Goal: Transaction & Acquisition: Purchase product/service

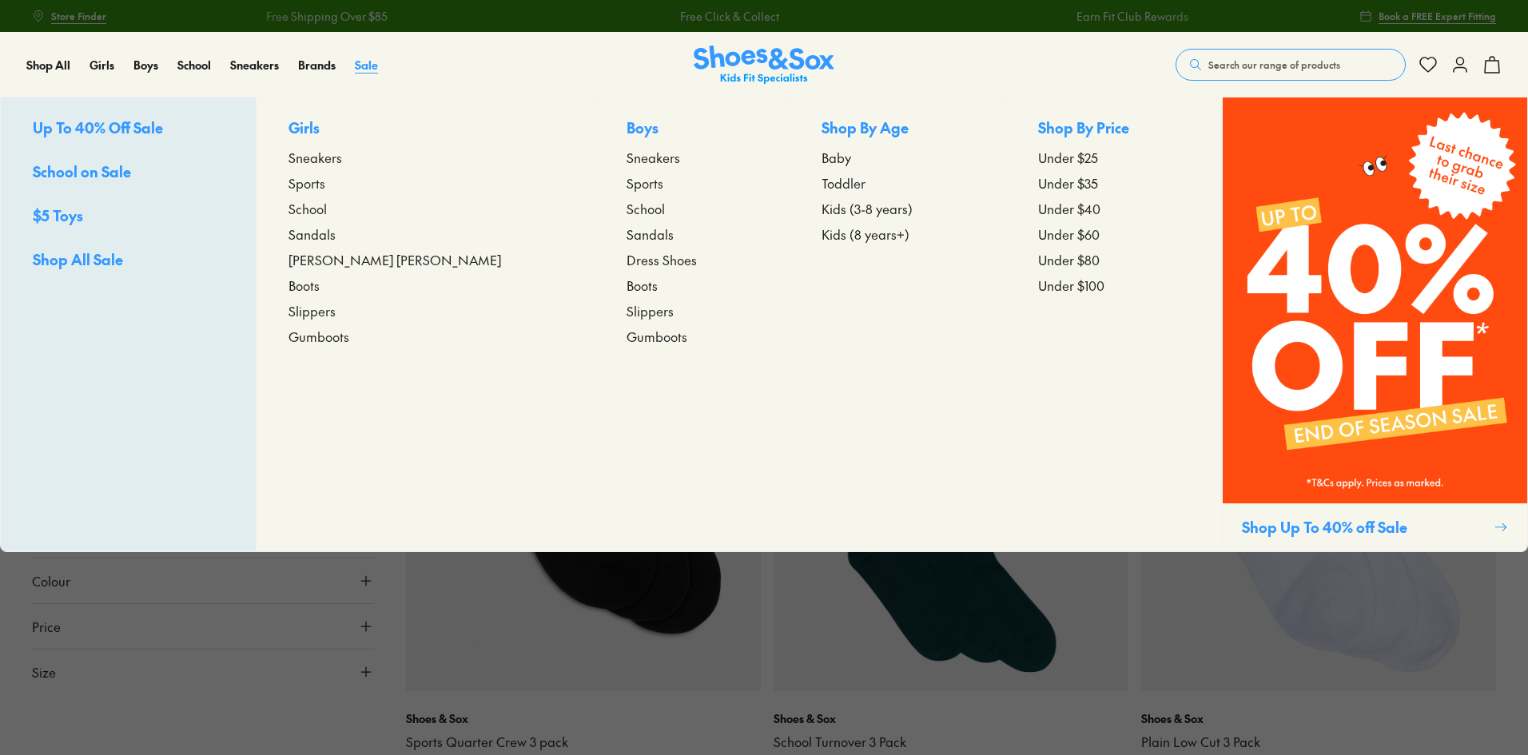
click at [372, 66] on span "Sale" at bounding box center [366, 65] width 23 height 16
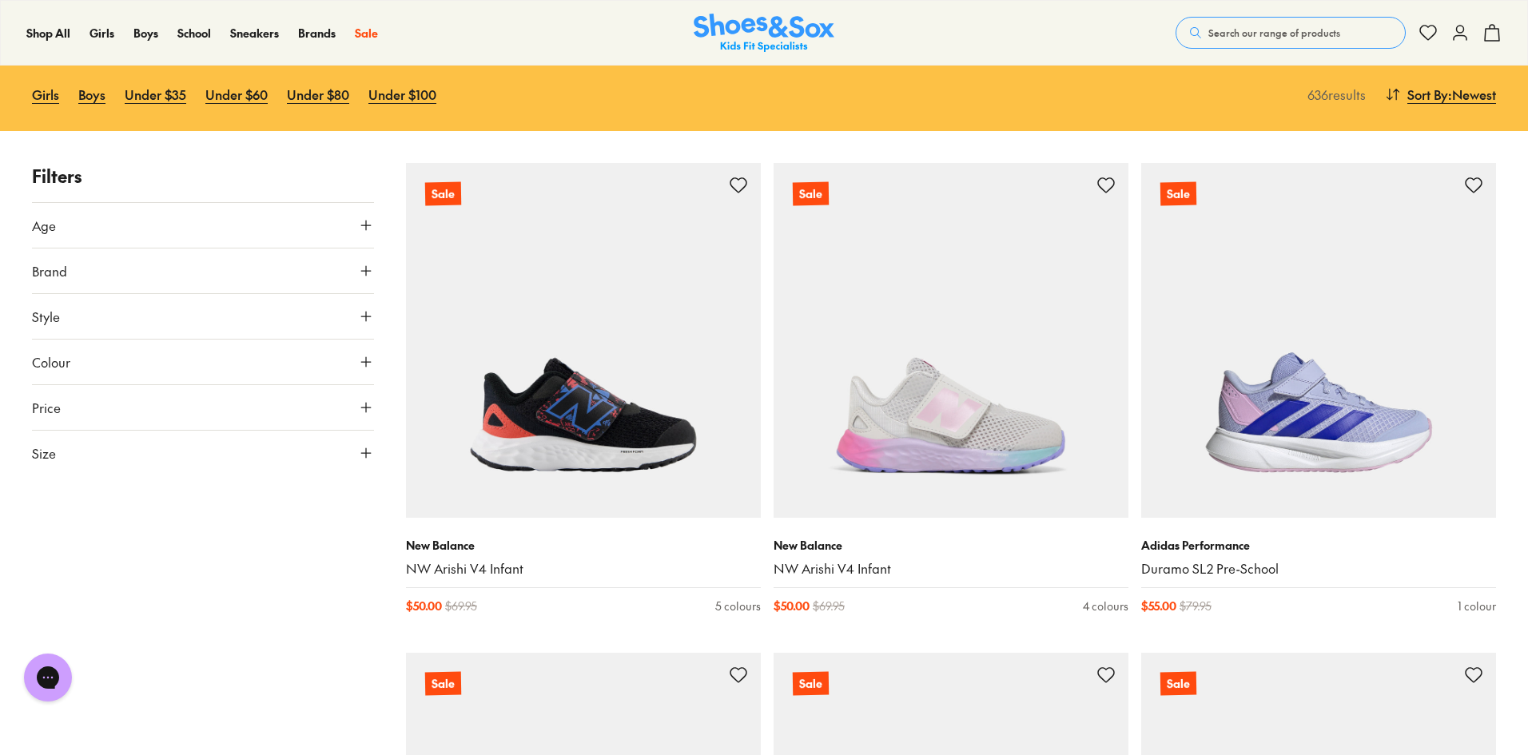
click at [121, 416] on button "Price" at bounding box center [203, 407] width 342 height 45
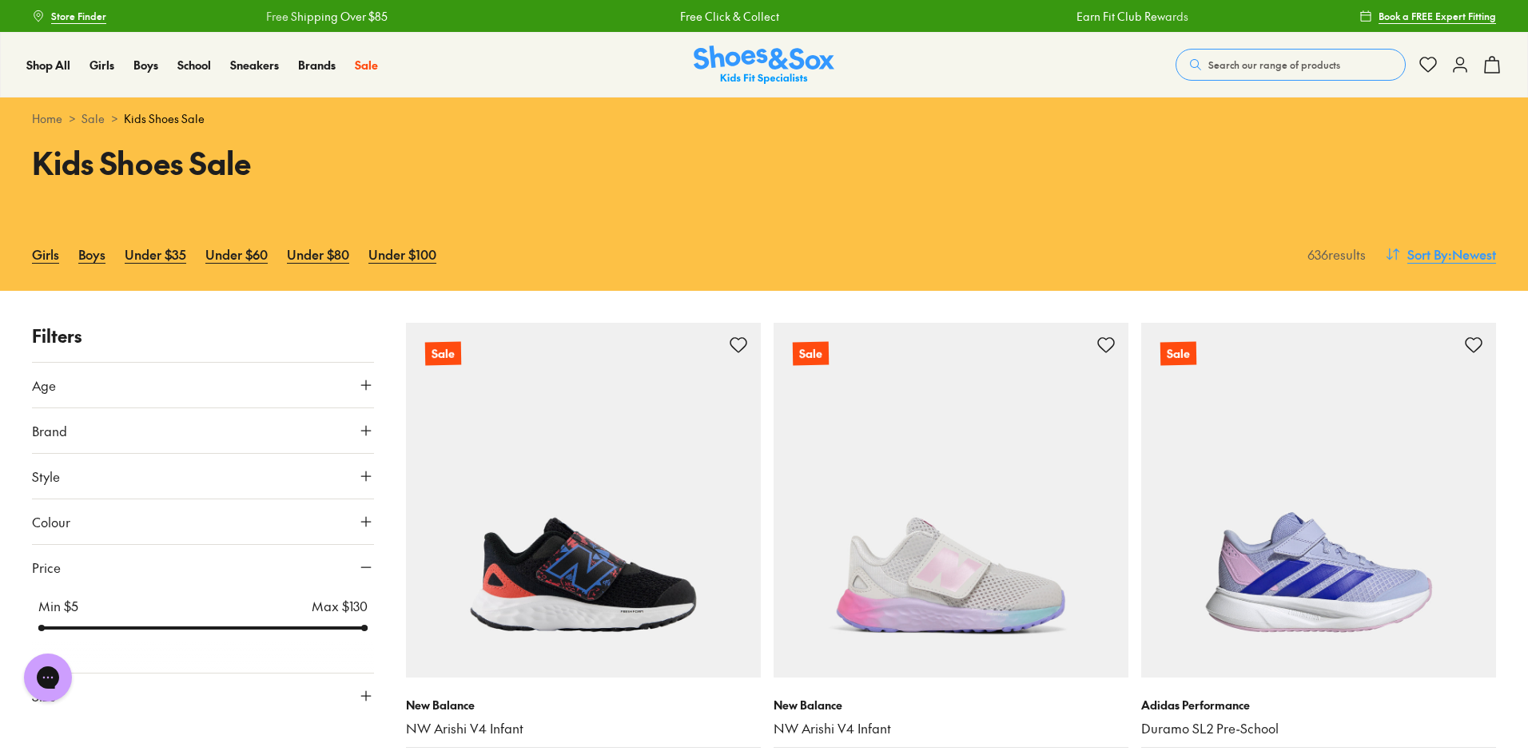
click at [1429, 253] on span "Sort By" at bounding box center [1427, 254] width 41 height 19
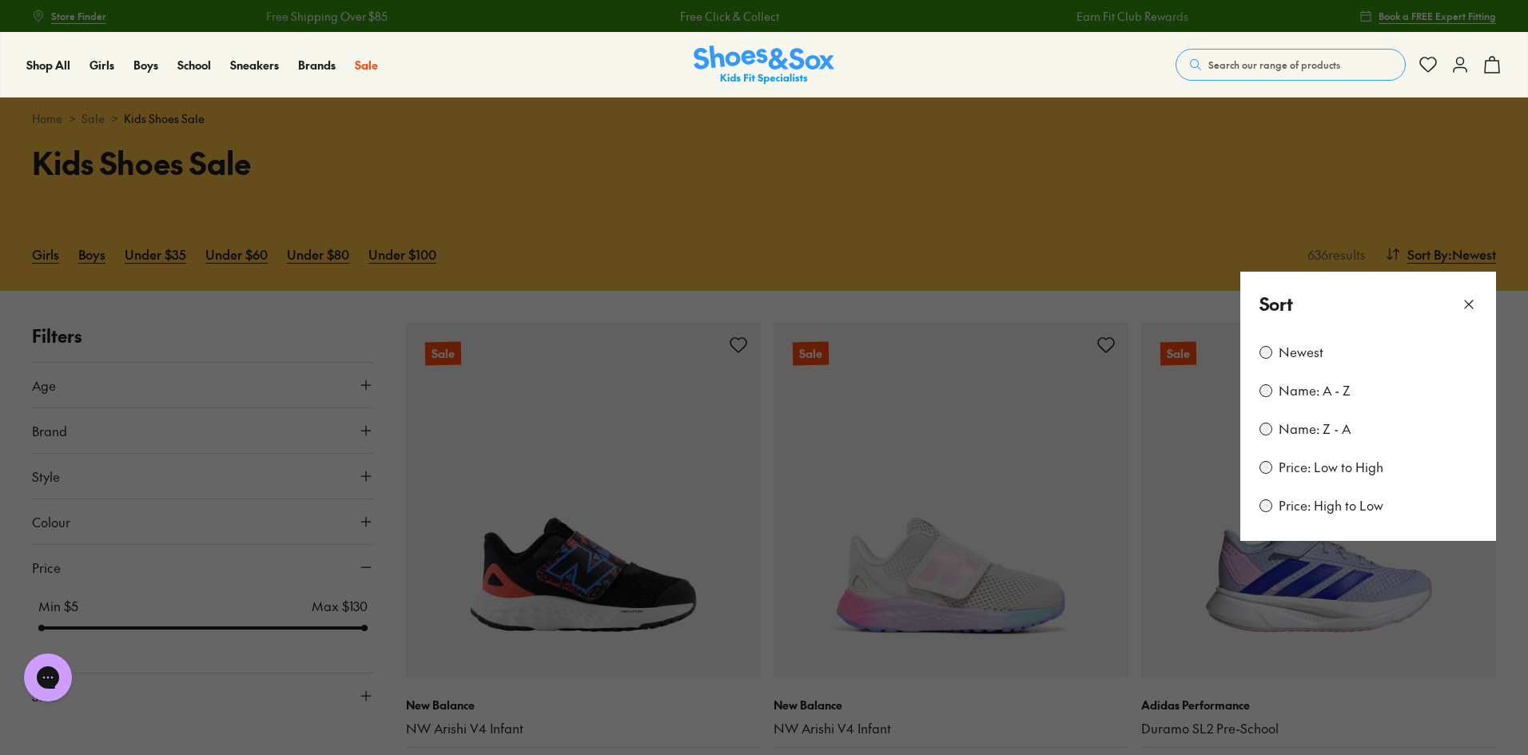
click at [1328, 471] on label "Price: Low to High" at bounding box center [1331, 468] width 105 height 18
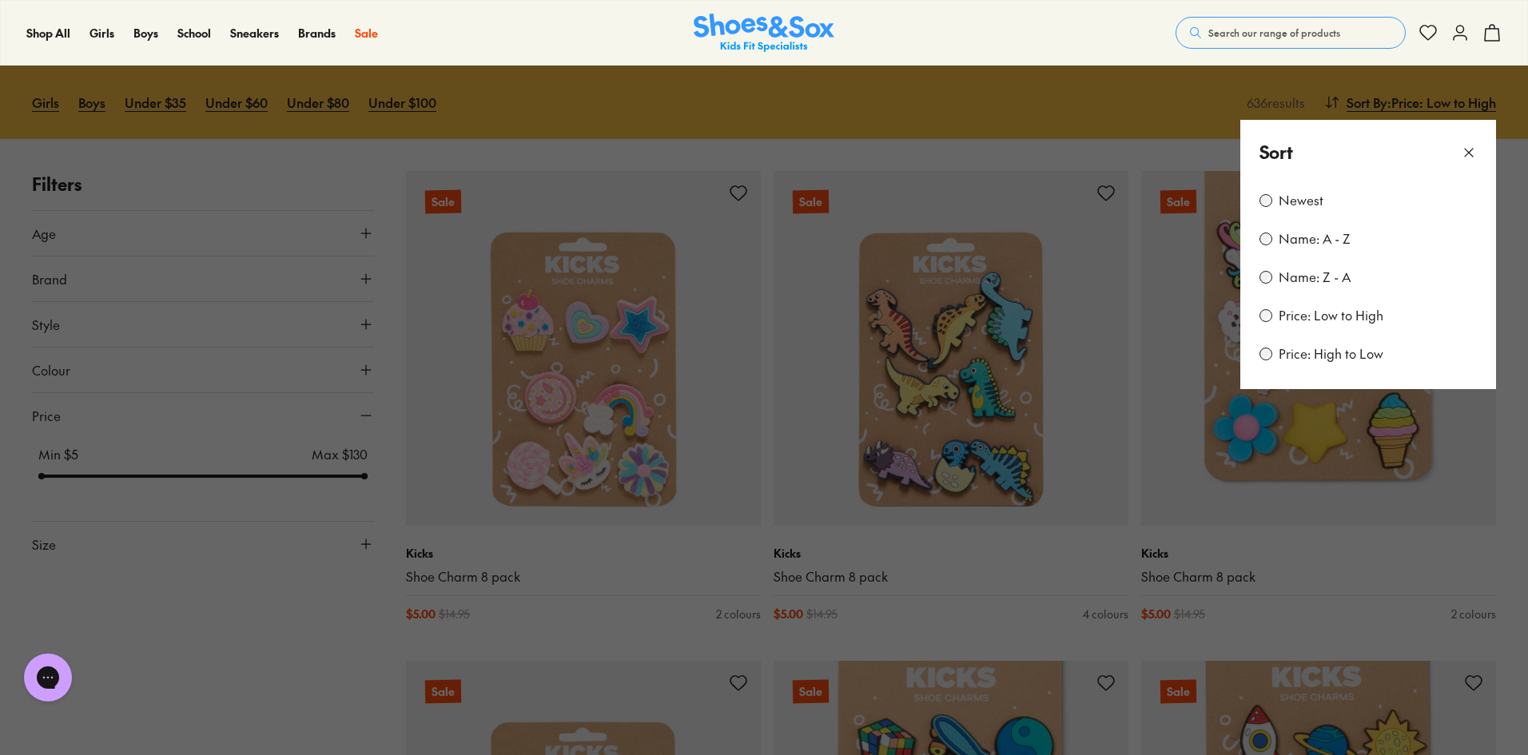
click at [1466, 153] on icon at bounding box center [1469, 153] width 16 height 16
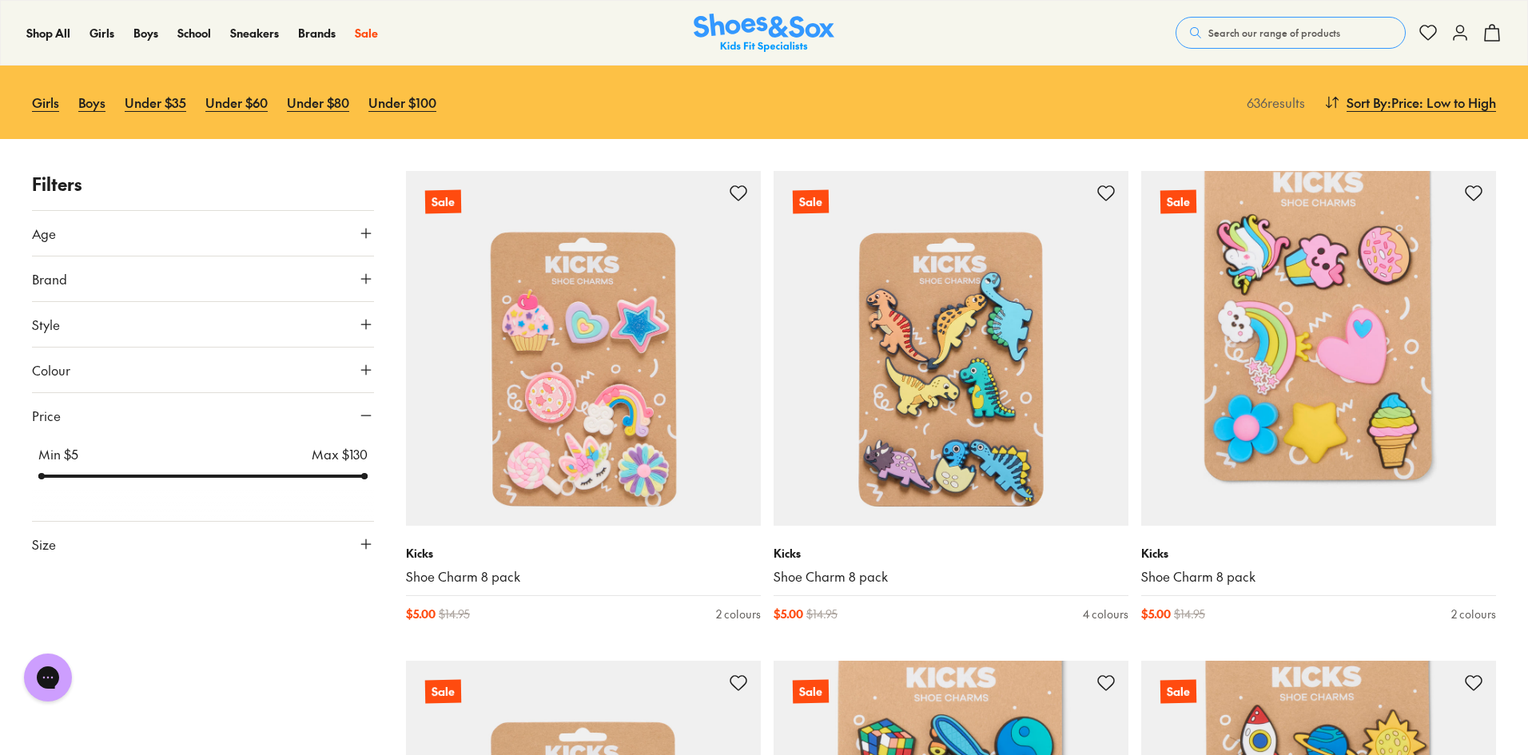
click at [99, 531] on button "Size" at bounding box center [203, 544] width 342 height 45
click at [181, 590] on button "US" at bounding box center [202, 591] width 67 height 30
click at [113, 611] on button "012" at bounding box center [115, 591] width 51 height 38
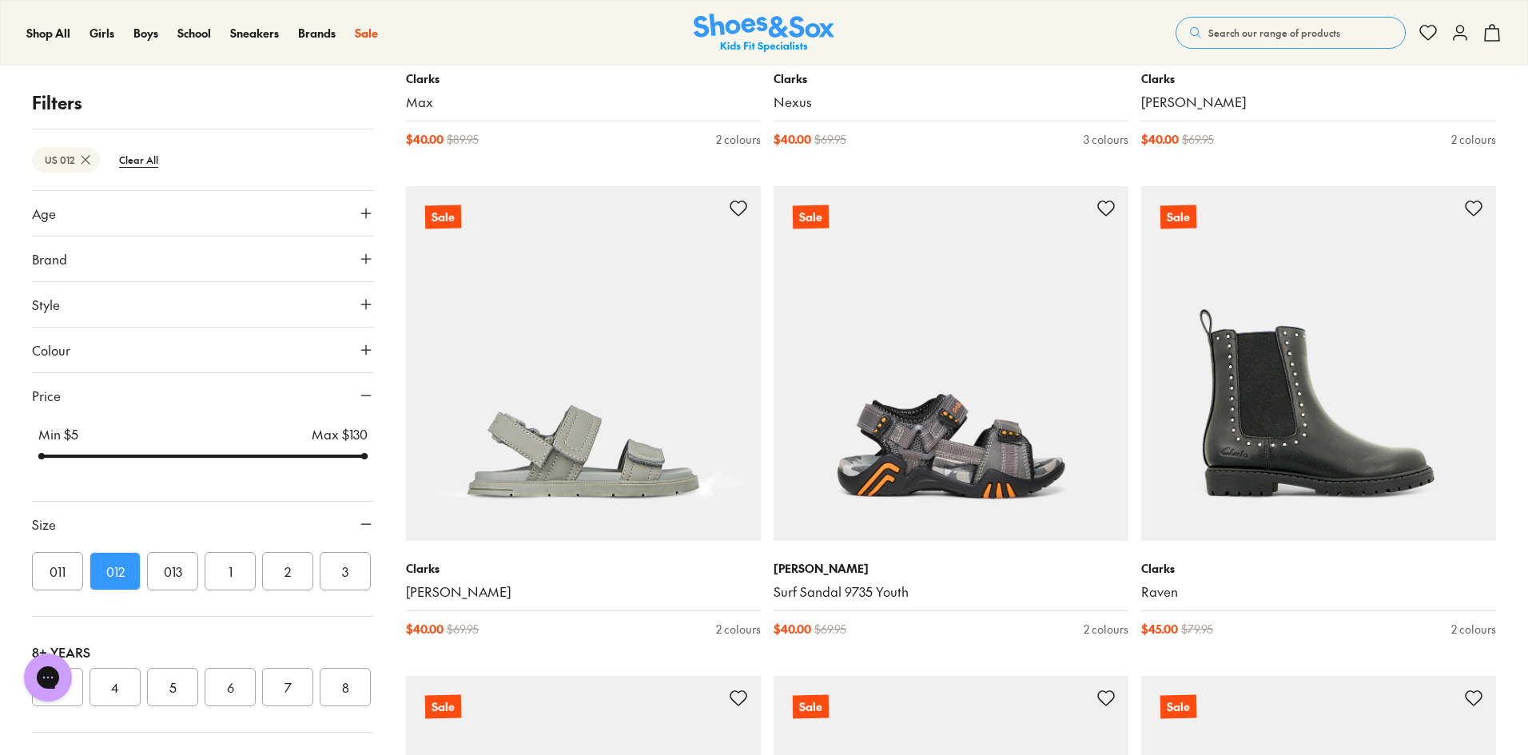
scroll to position [4375, 0]
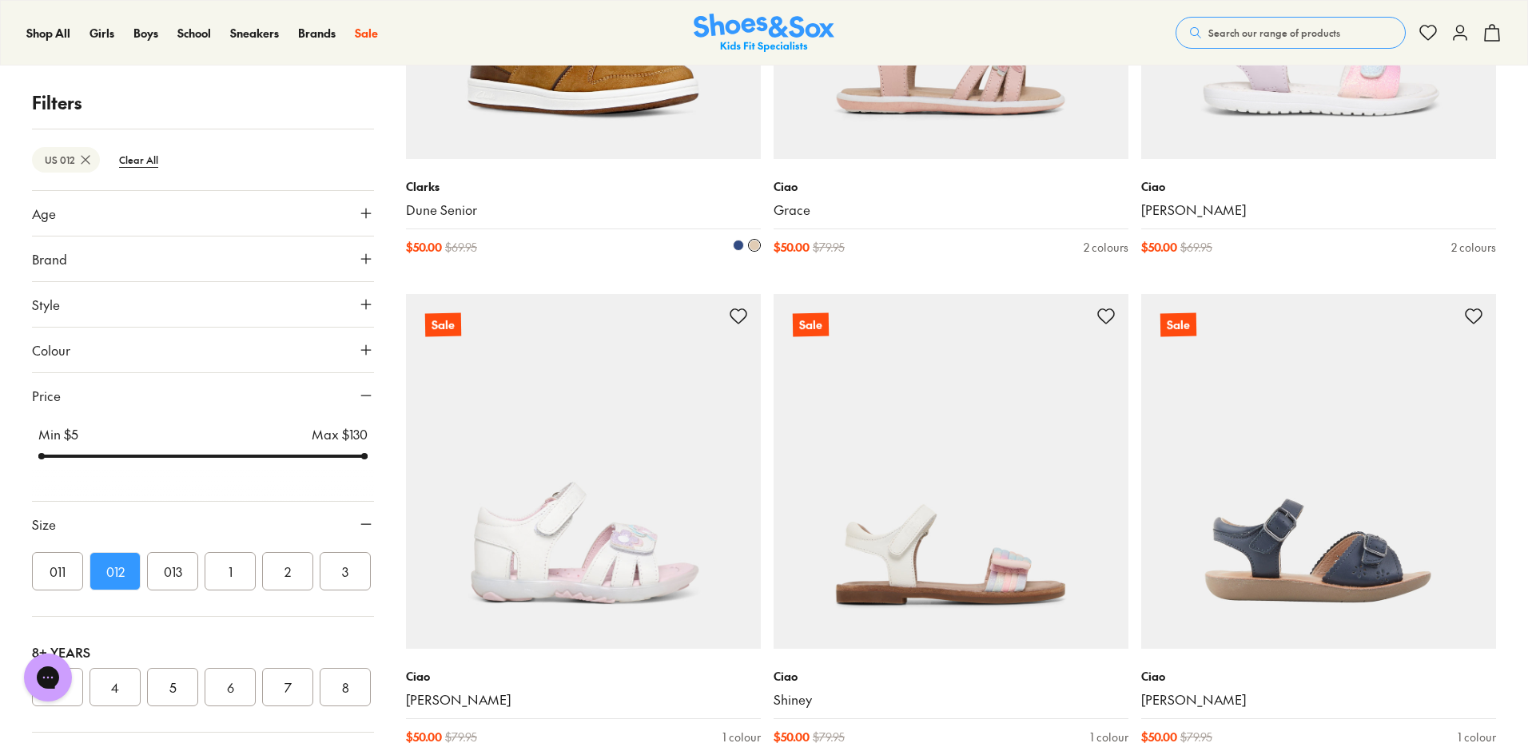
scroll to position [8851, 0]
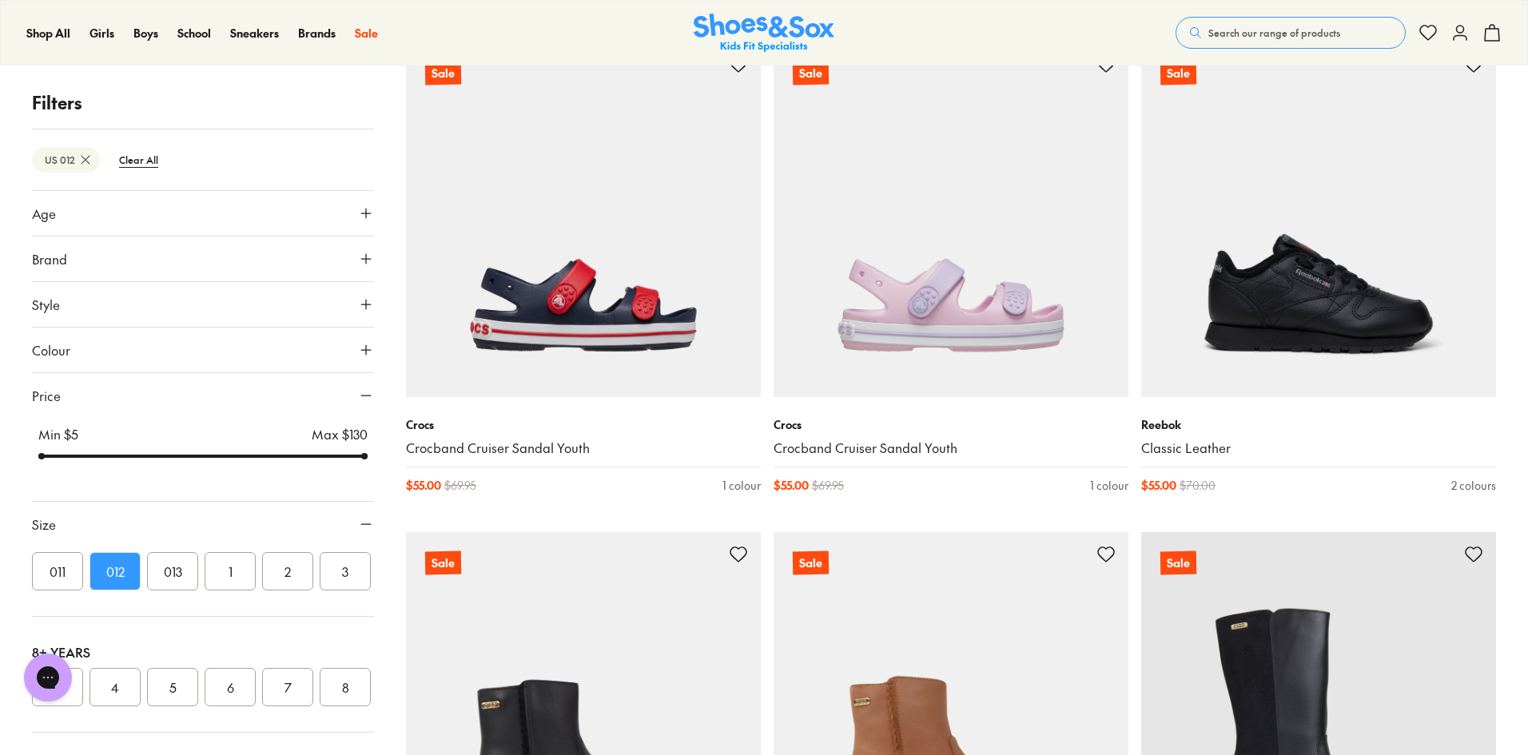
scroll to position [12048, 0]
